Goal: Task Accomplishment & Management: Use online tool/utility

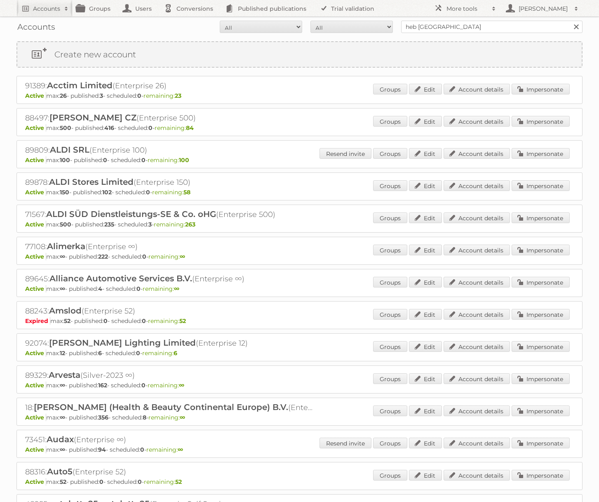
type input "heb [GEOGRAPHIC_DATA]"
click at [570, 21] on input "Search" at bounding box center [576, 27] width 12 height 12
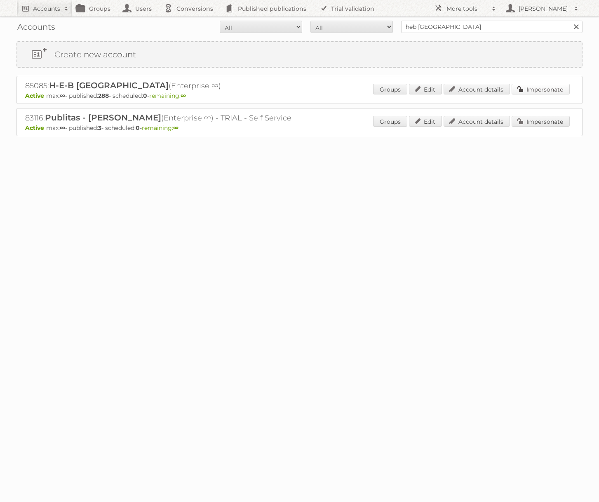
click at [551, 87] on link "Impersonate" at bounding box center [541, 89] width 58 height 11
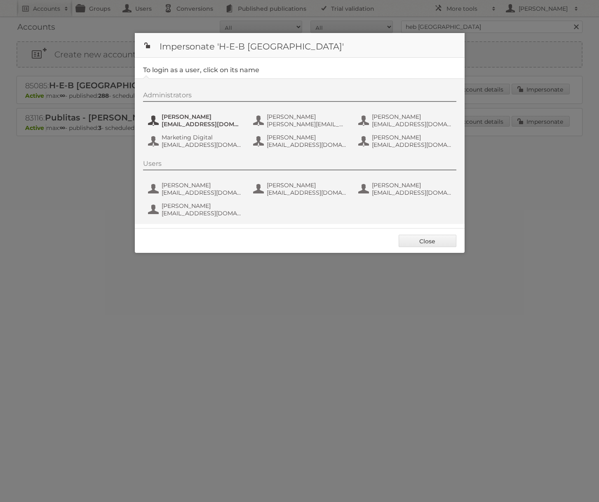
click at [209, 123] on span "gayala@hebmex.com" at bounding box center [202, 123] width 80 height 7
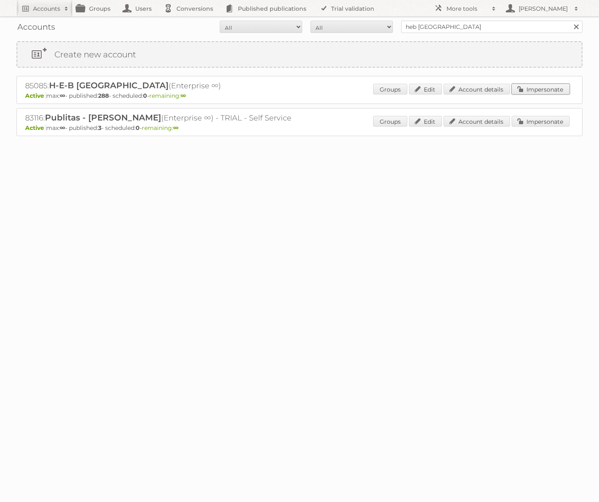
drag, startPoint x: 528, startPoint y: 88, endPoint x: 523, endPoint y: 88, distance: 4.6
click at [527, 88] on link "Impersonate" at bounding box center [541, 89] width 58 height 11
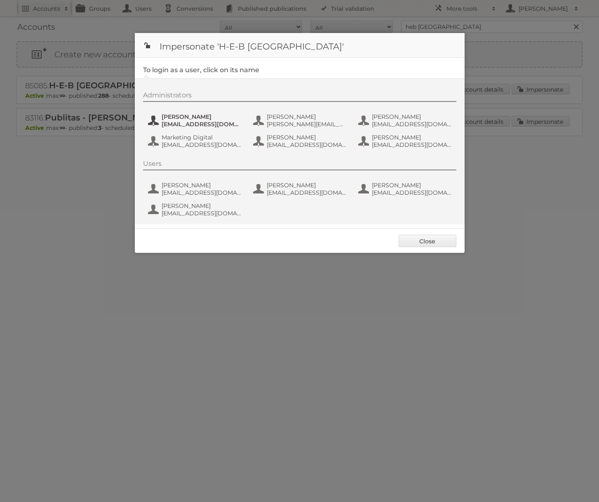
click at [212, 120] on span "Gerardo Ayala" at bounding box center [202, 116] width 80 height 7
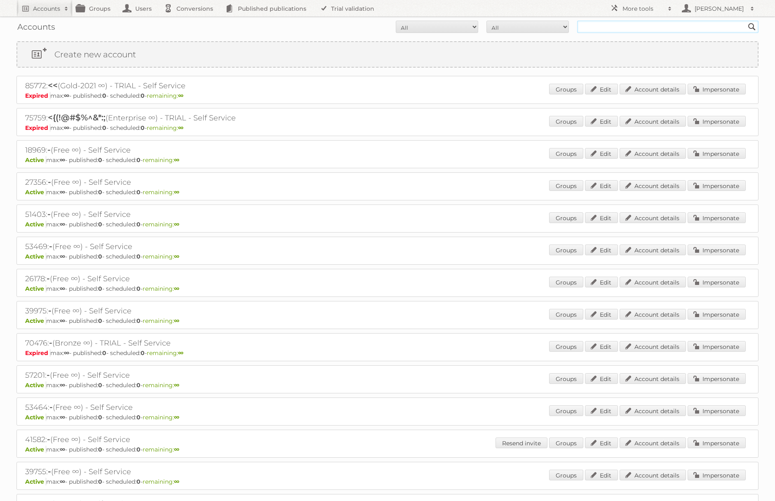
click at [598, 28] on input "text" at bounding box center [667, 27] width 181 height 12
type input "Cencosud [GEOGRAPHIC_DATA]"
click at [746, 21] on input "Search" at bounding box center [752, 27] width 12 height 12
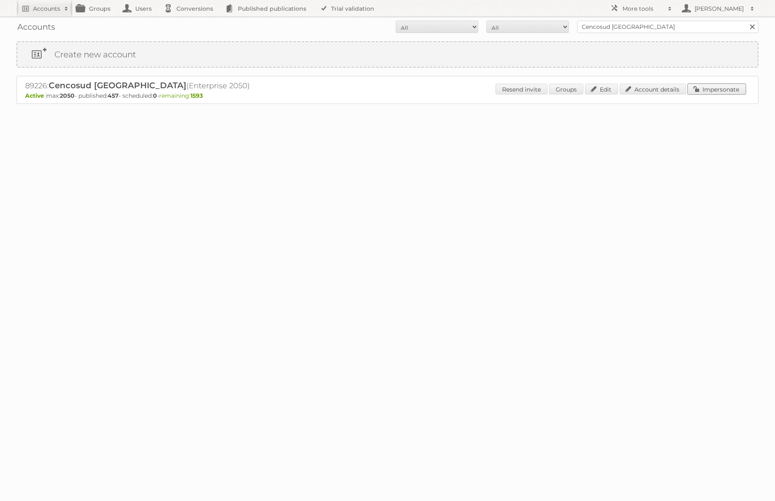
drag, startPoint x: 700, startPoint y: 87, endPoint x: 682, endPoint y: 83, distance: 18.3
click at [700, 87] on link "Impersonate" at bounding box center [717, 89] width 58 height 11
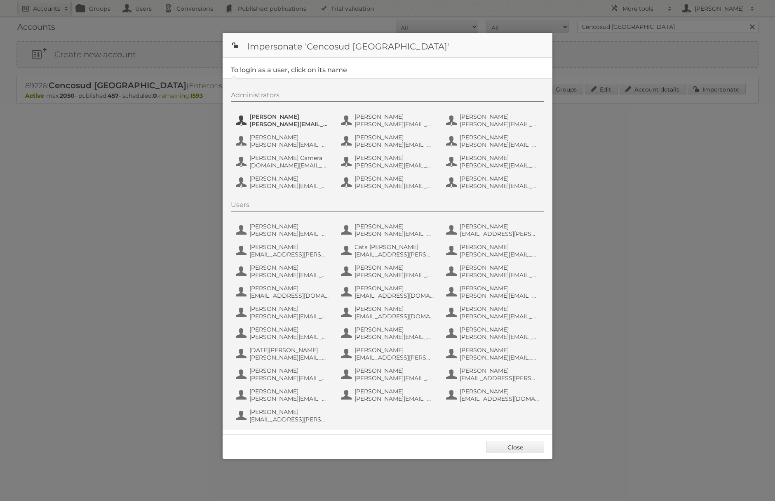
click at [268, 115] on span "Alberto Noe" at bounding box center [289, 116] width 80 height 7
